Goal: Task Accomplishment & Management: Manage account settings

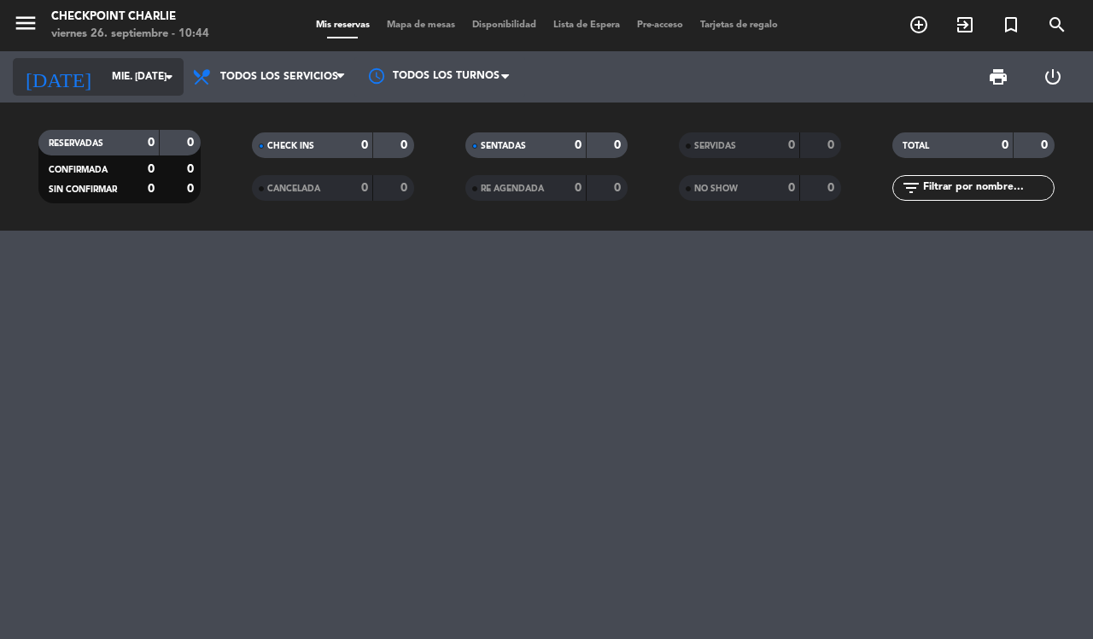
click at [182, 75] on input "mié. [DATE]" at bounding box center [171, 76] width 136 height 29
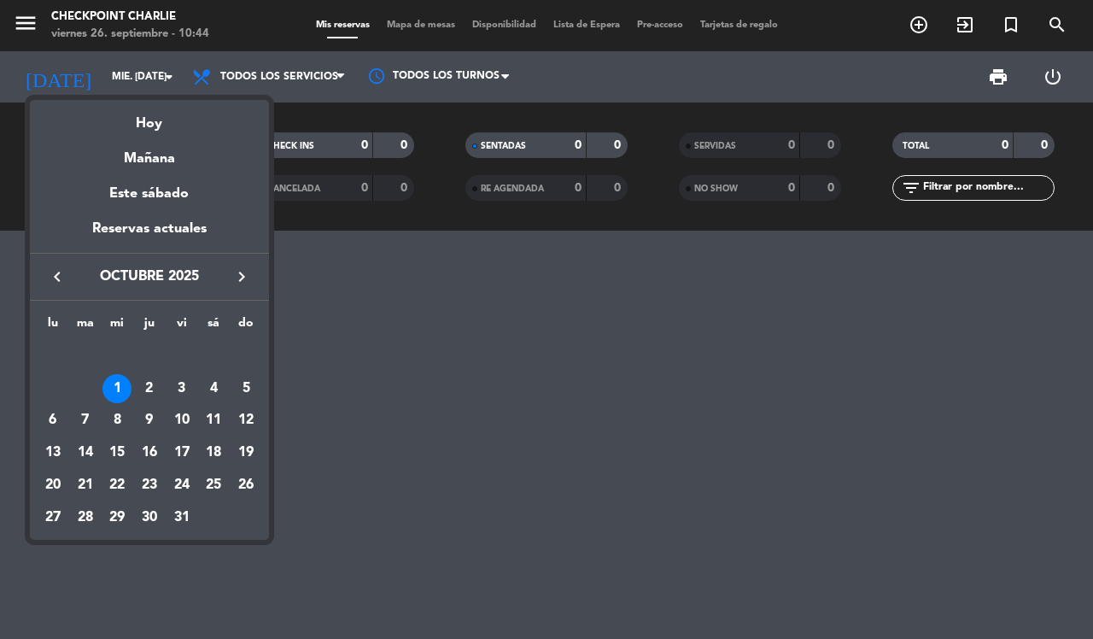
click at [56, 278] on icon "keyboard_arrow_left" at bounding box center [57, 276] width 20 height 20
click at [176, 488] on div "26" at bounding box center [181, 485] width 29 height 29
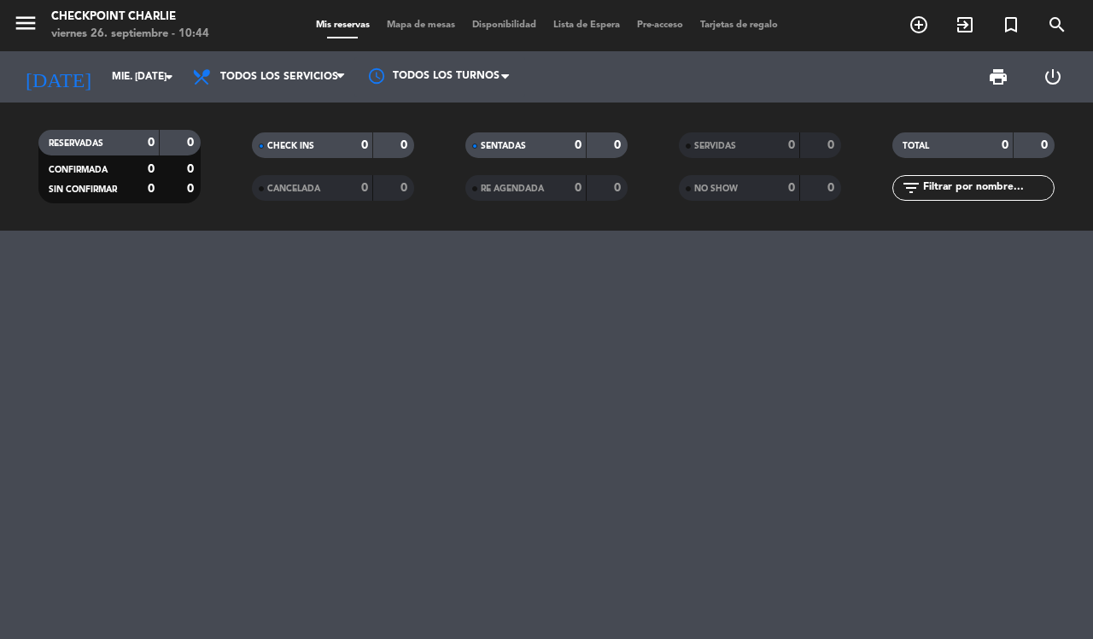
type input "vie. [DATE]"
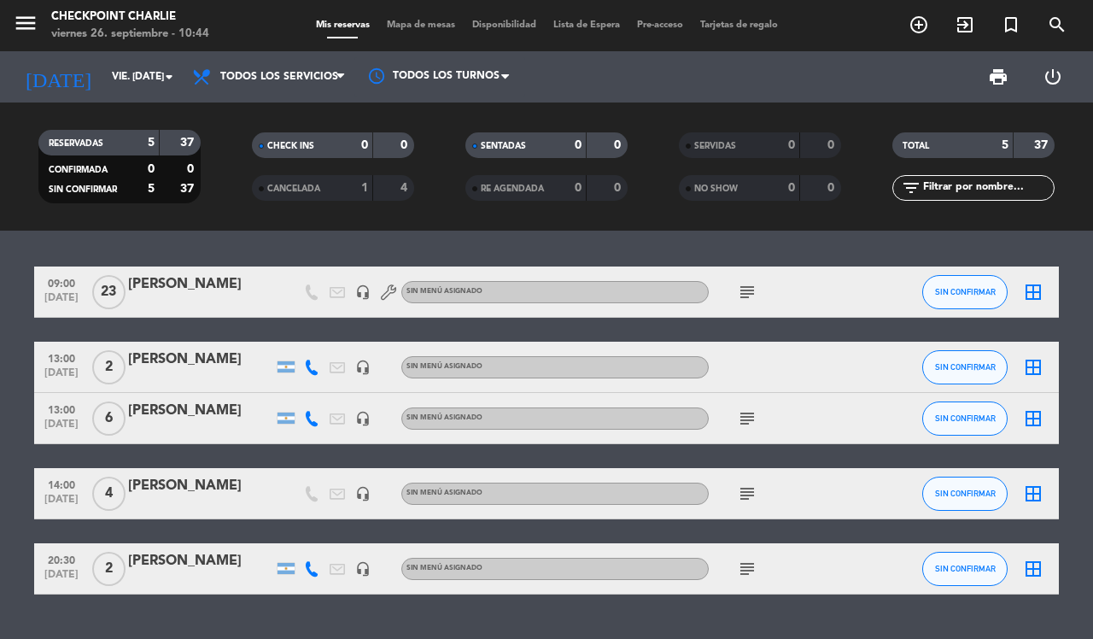
click at [156, 361] on div "[PERSON_NAME]" at bounding box center [200, 359] width 145 height 22
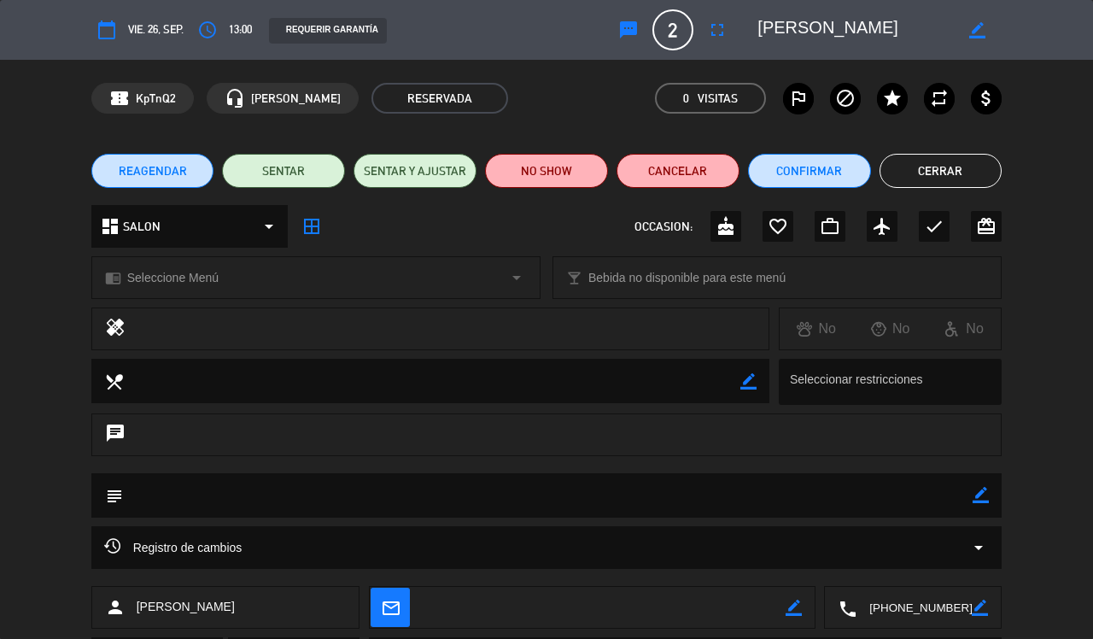
click at [154, 162] on span "REAGENDAR" at bounding box center [153, 171] width 68 height 18
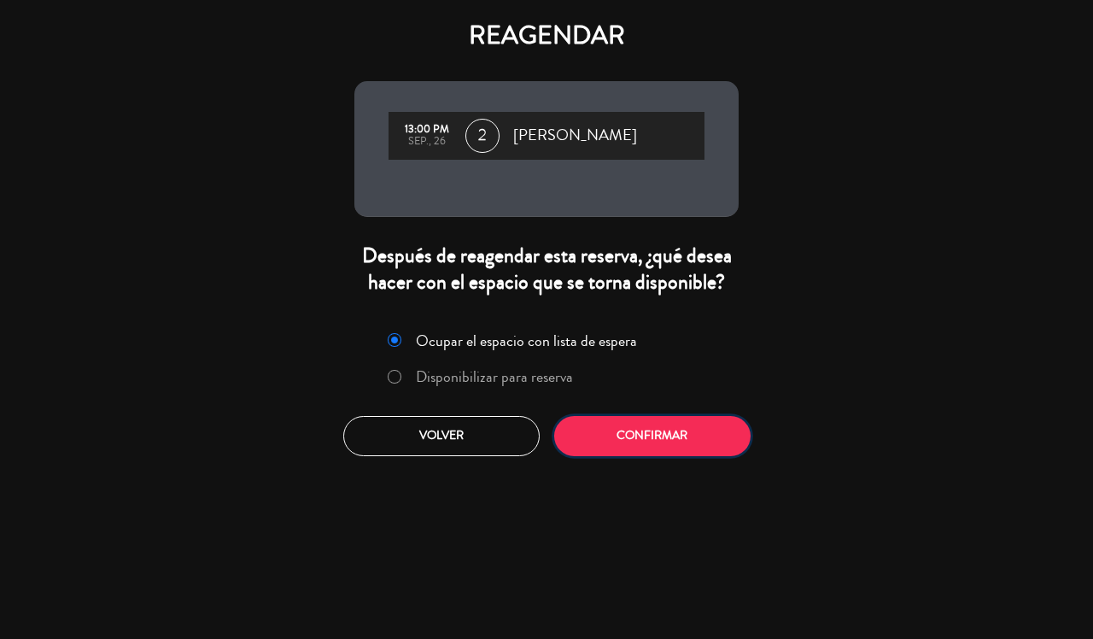
click at [629, 437] on button "Confirmar" at bounding box center [652, 436] width 196 height 40
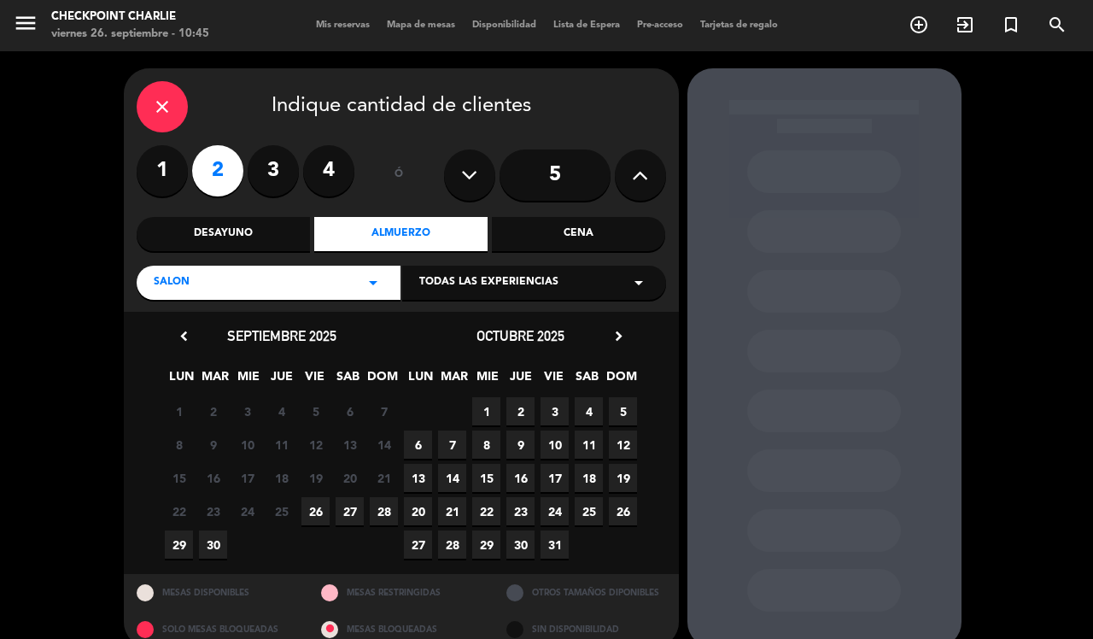
click at [562, 415] on span "3" at bounding box center [555, 411] width 28 height 28
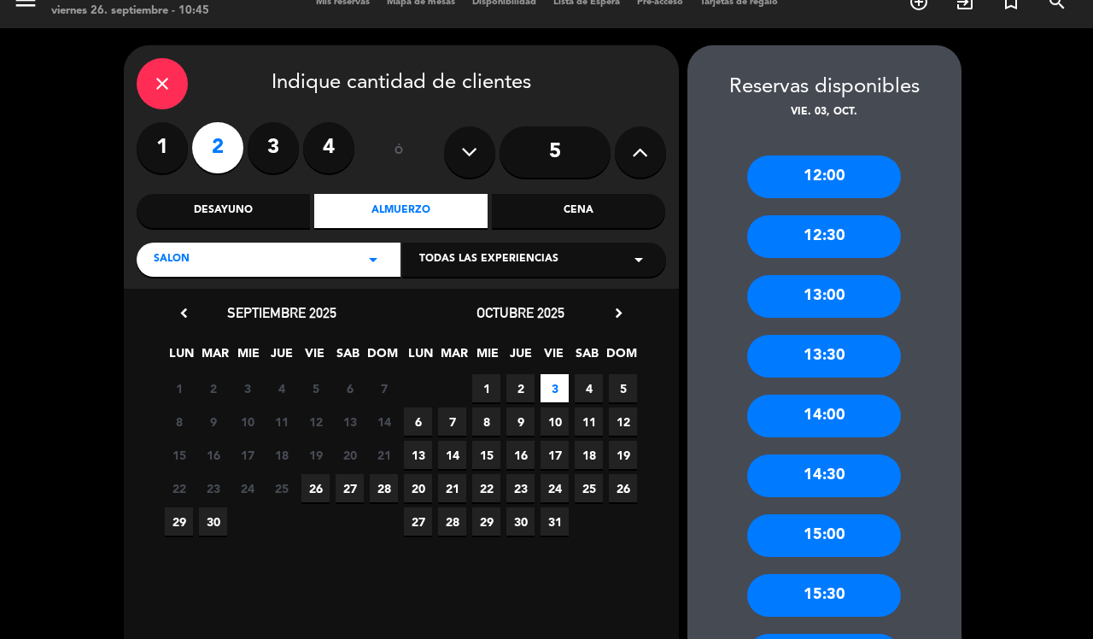
click at [823, 304] on div "13:00" at bounding box center [824, 296] width 154 height 43
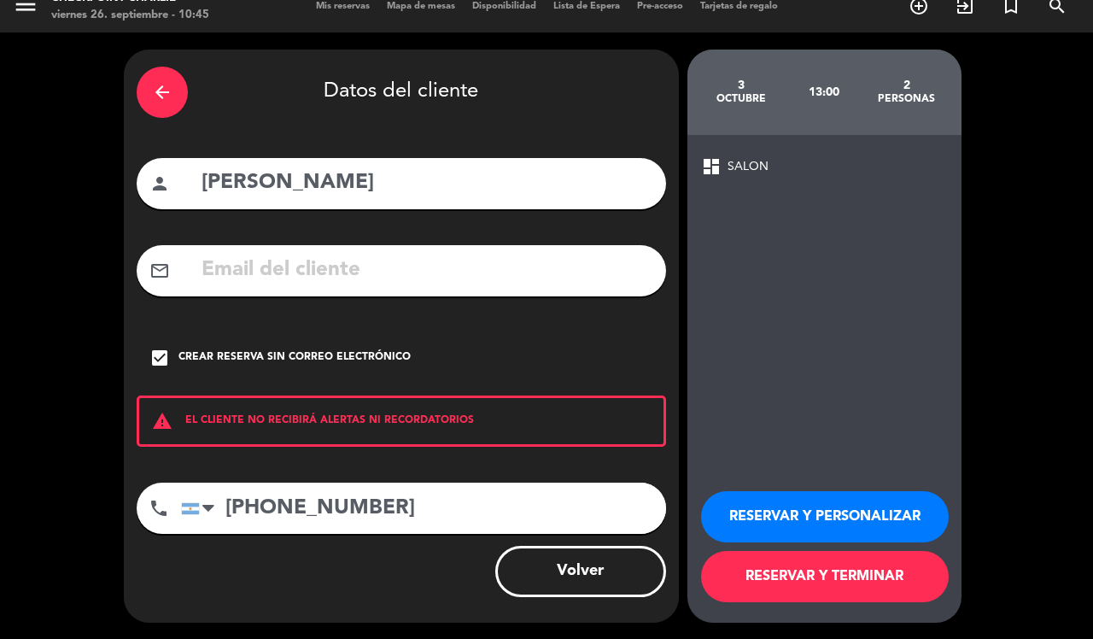
click at [838, 569] on button "RESERVAR Y TERMINAR" at bounding box center [825, 576] width 248 height 51
